Goal: Register for event/course

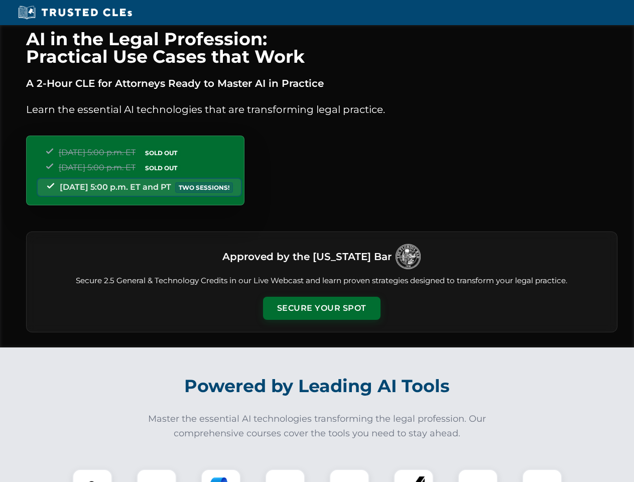
click at [321, 308] on button "Secure Your Spot" at bounding box center [321, 308] width 117 height 23
click at [92, 475] on img at bounding box center [92, 488] width 29 height 29
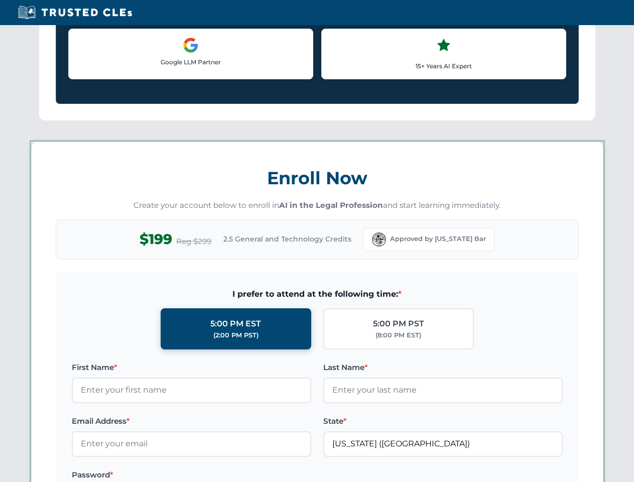
click at [221, 475] on label "Password *" at bounding box center [191, 475] width 239 height 12
